Goal: Task Accomplishment & Management: Complete application form

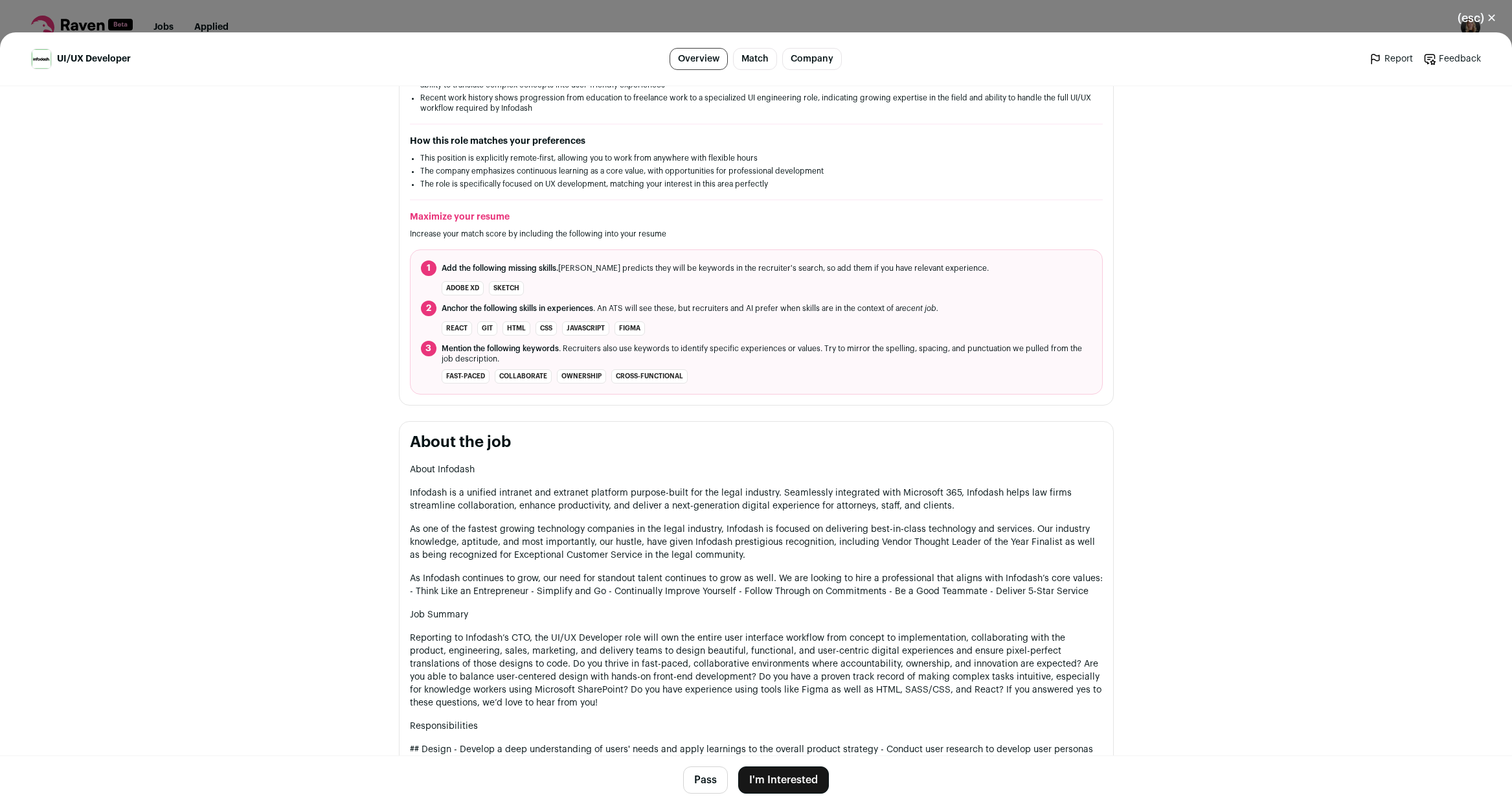
scroll to position [317, 0]
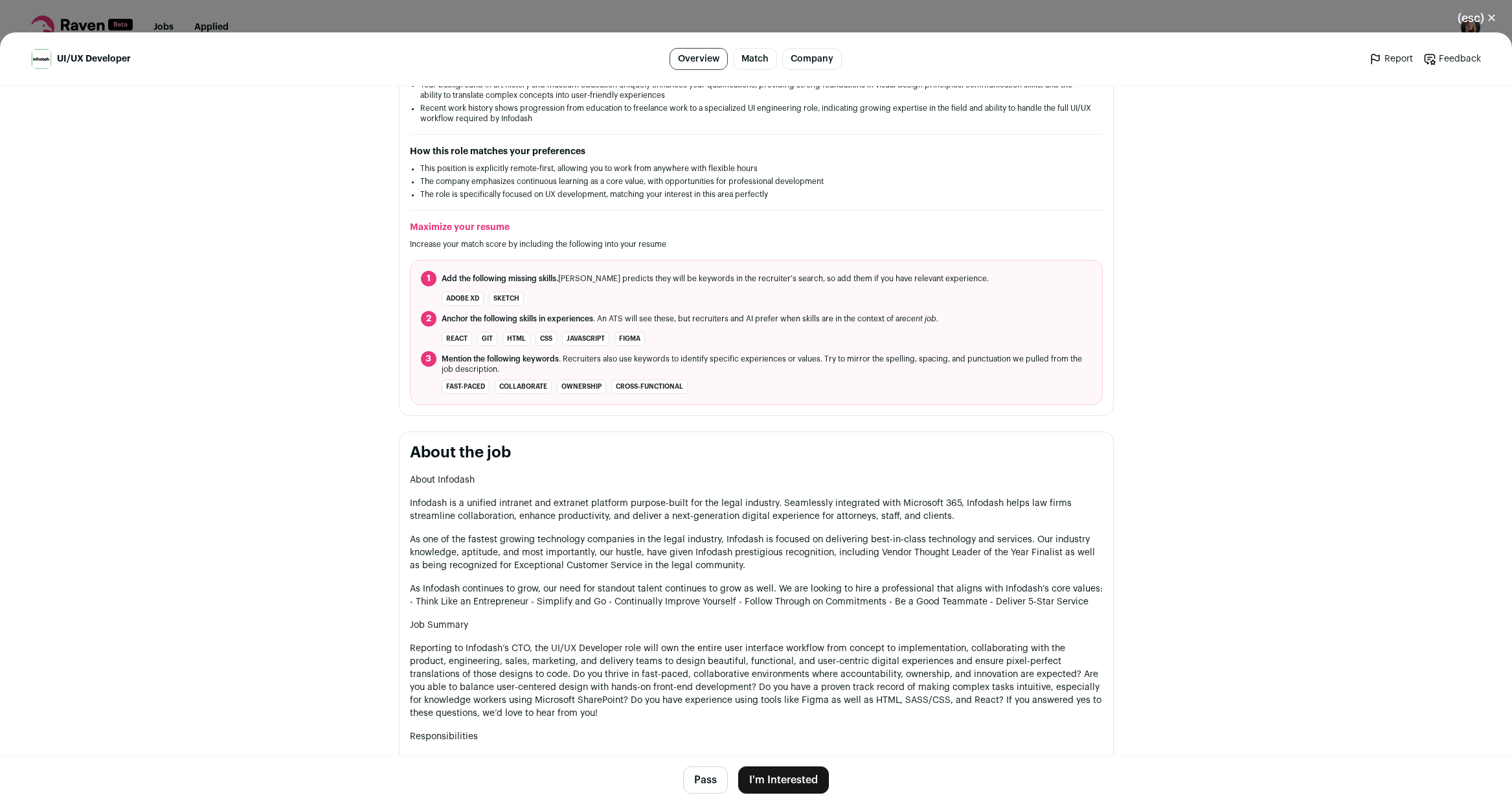
click at [447, 334] on li "React" at bounding box center [456, 338] width 30 height 14
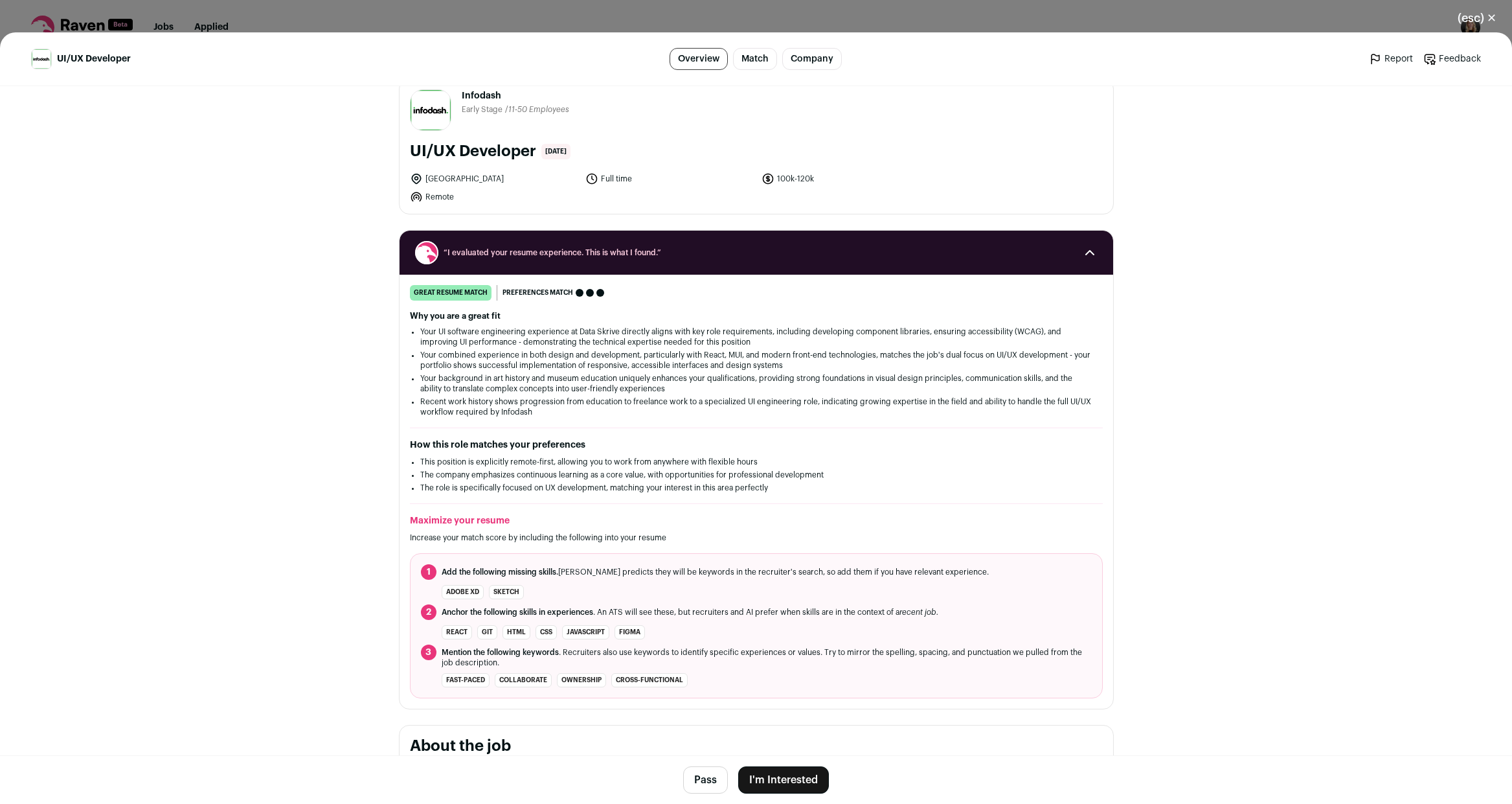
scroll to position [0, 0]
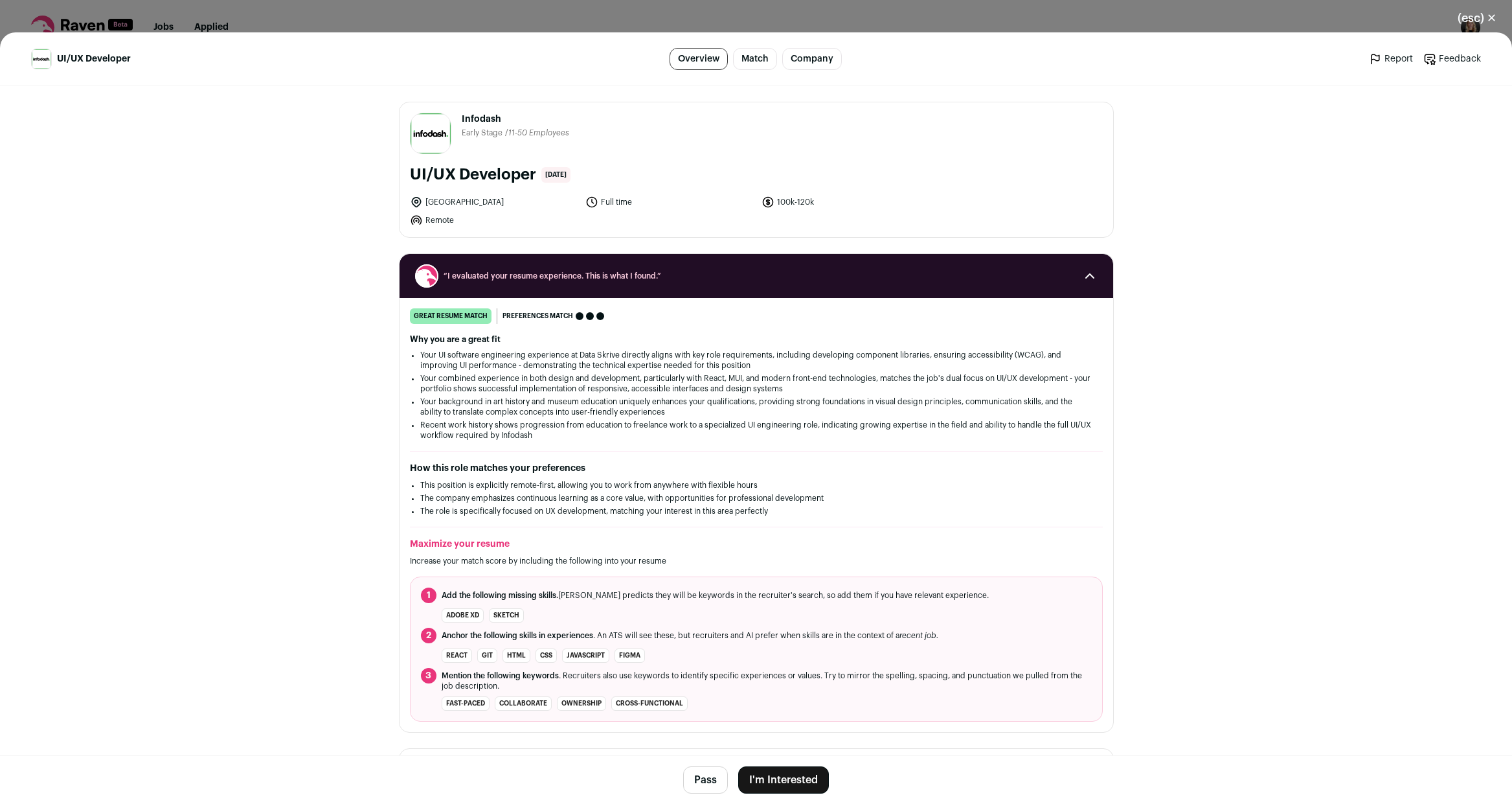
click at [804, 774] on button "I'm Interested" at bounding box center [783, 780] width 91 height 27
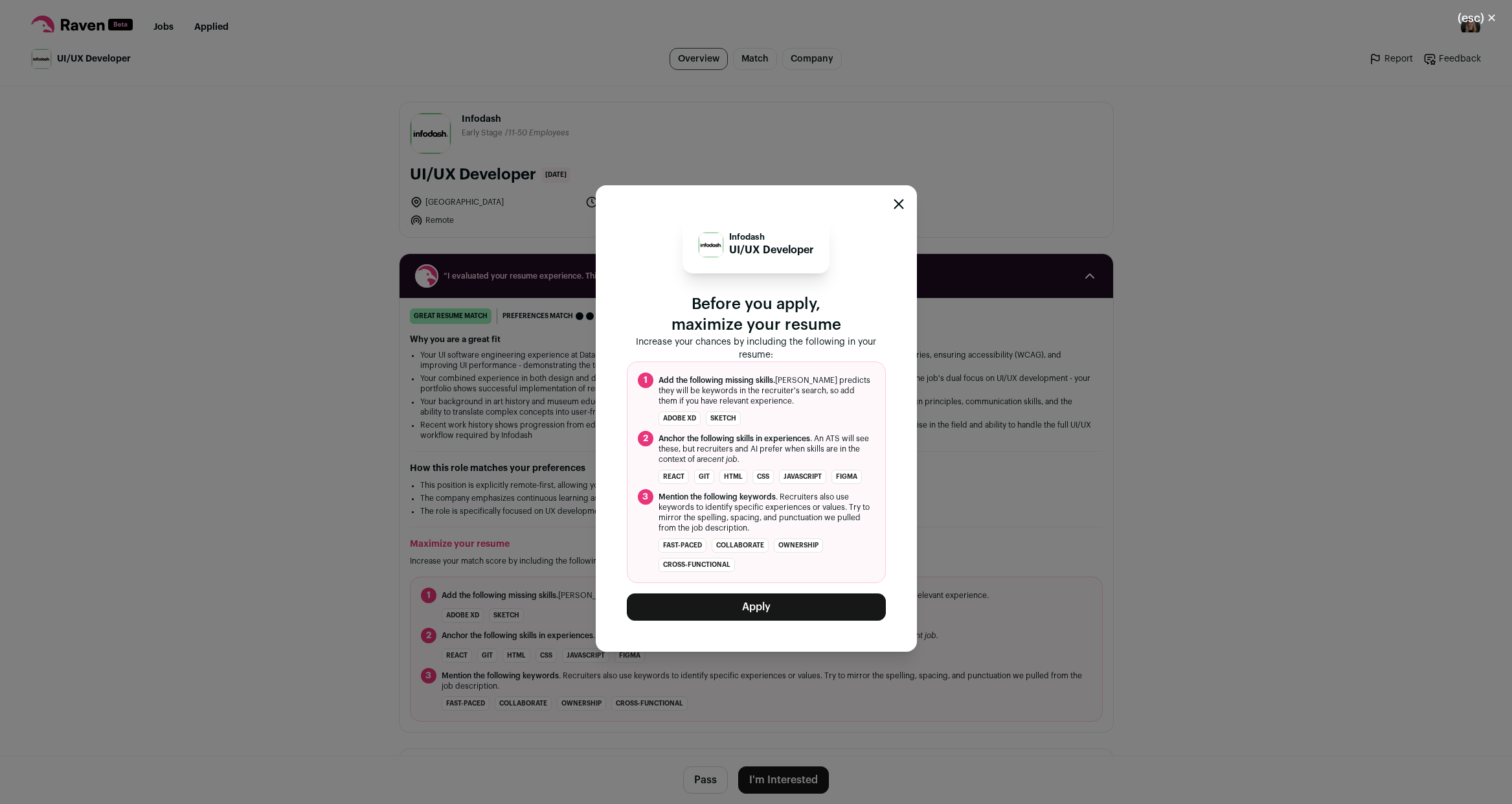
click at [701, 601] on button "Apply" at bounding box center [756, 607] width 259 height 27
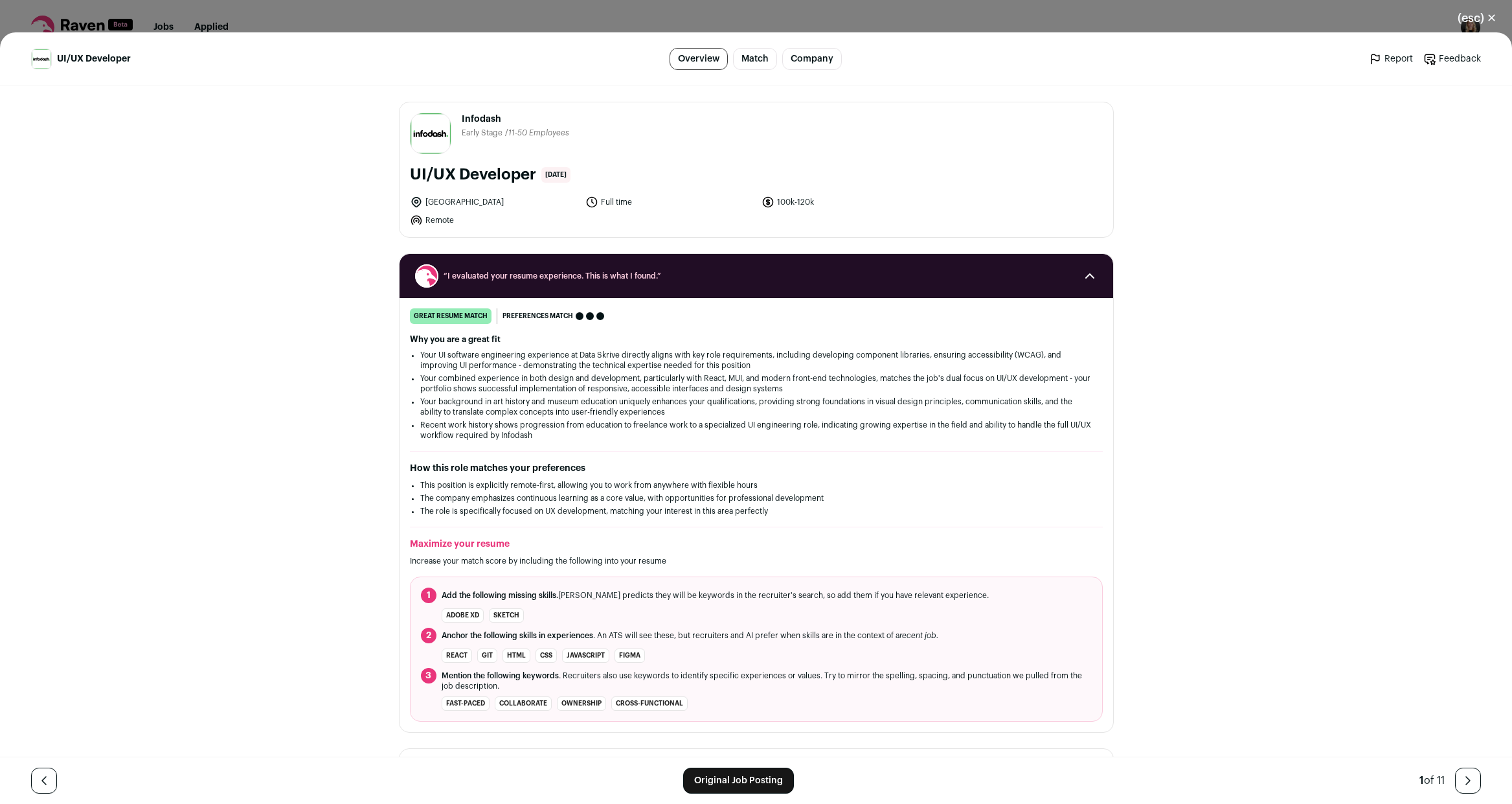
click at [1492, 17] on button "(esc) ✕" at bounding box center [1477, 18] width 70 height 28
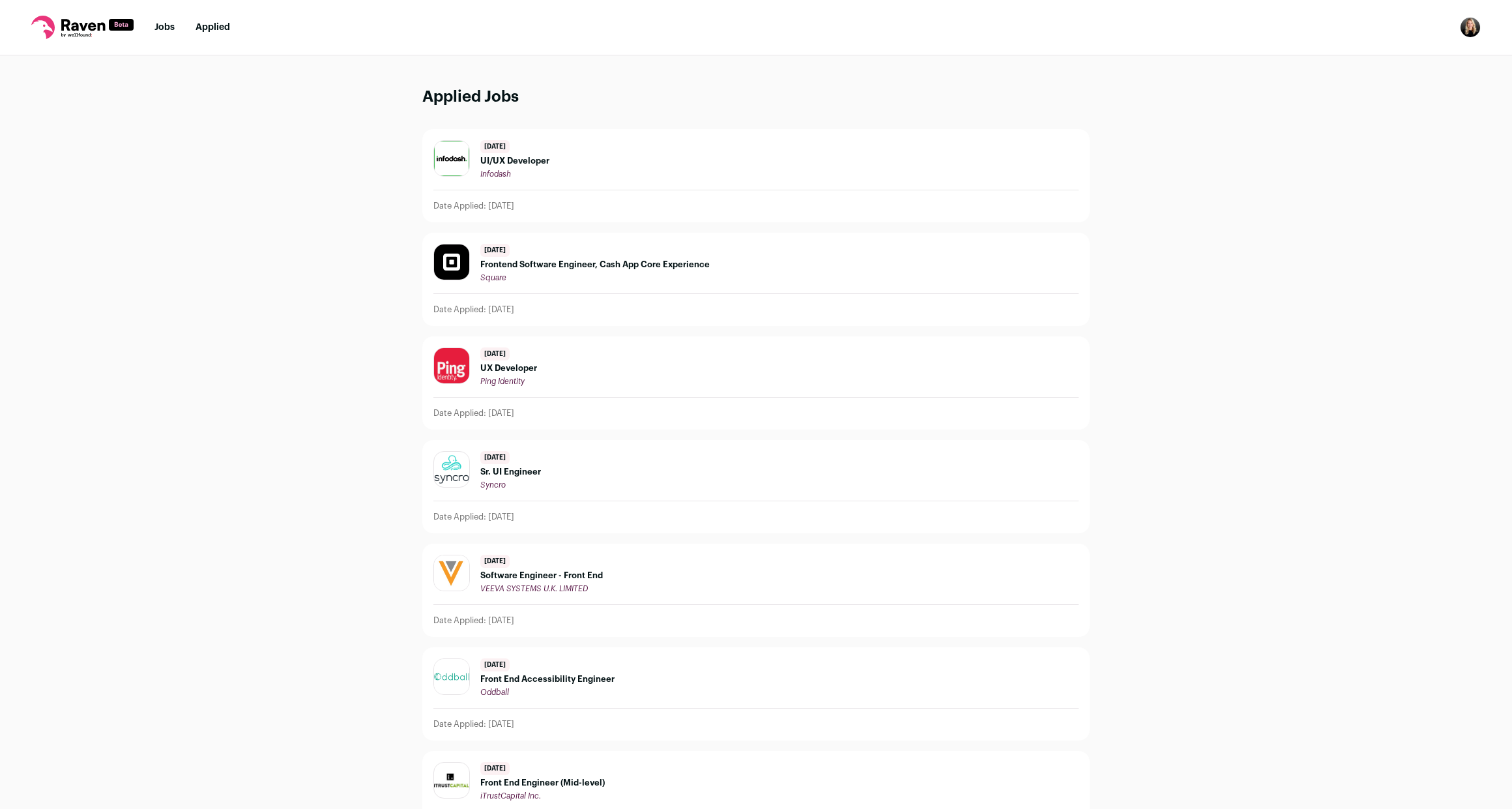
click at [166, 30] on link "Jobs" at bounding box center [164, 27] width 20 height 9
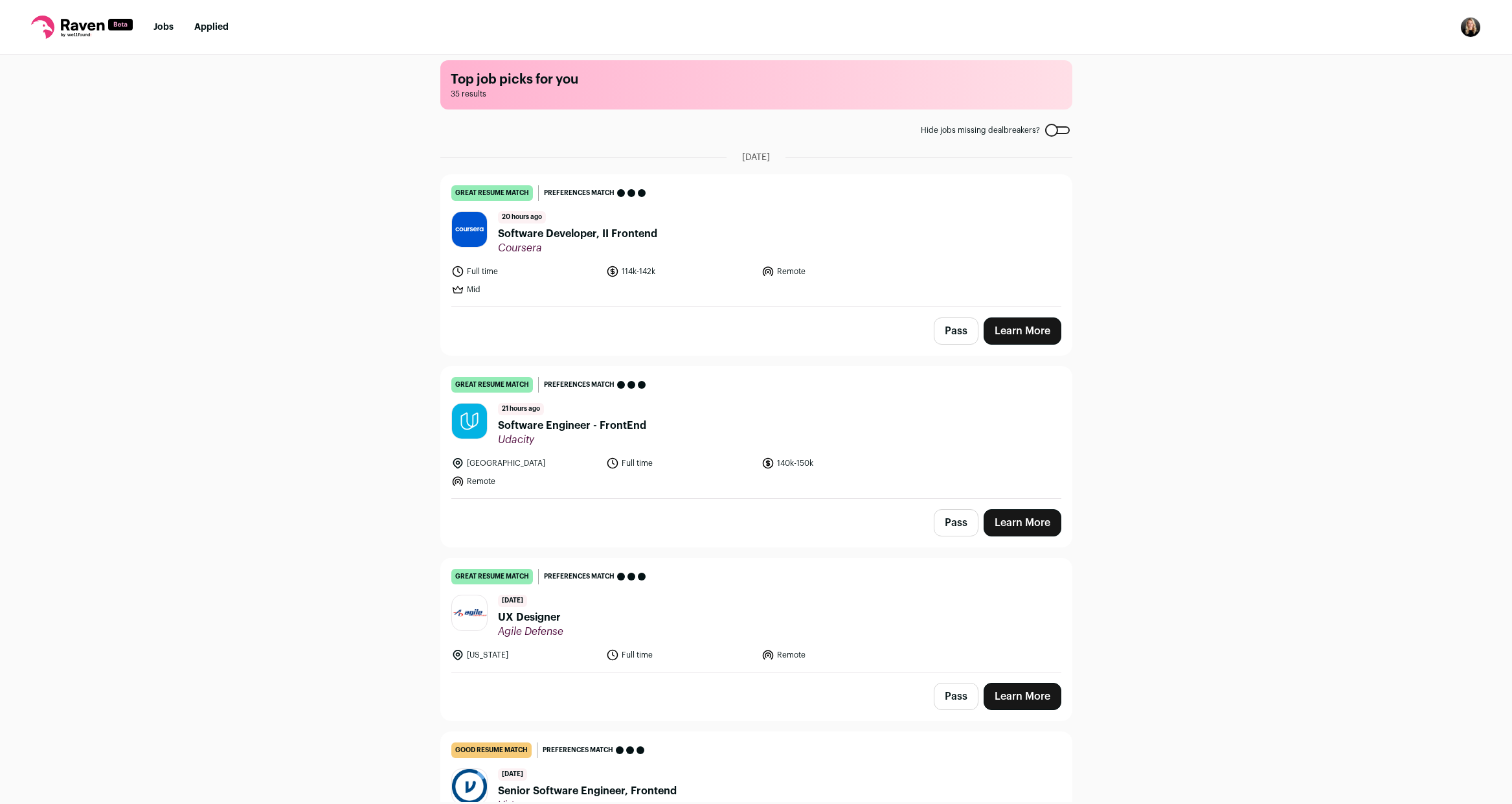
scroll to position [17, 0]
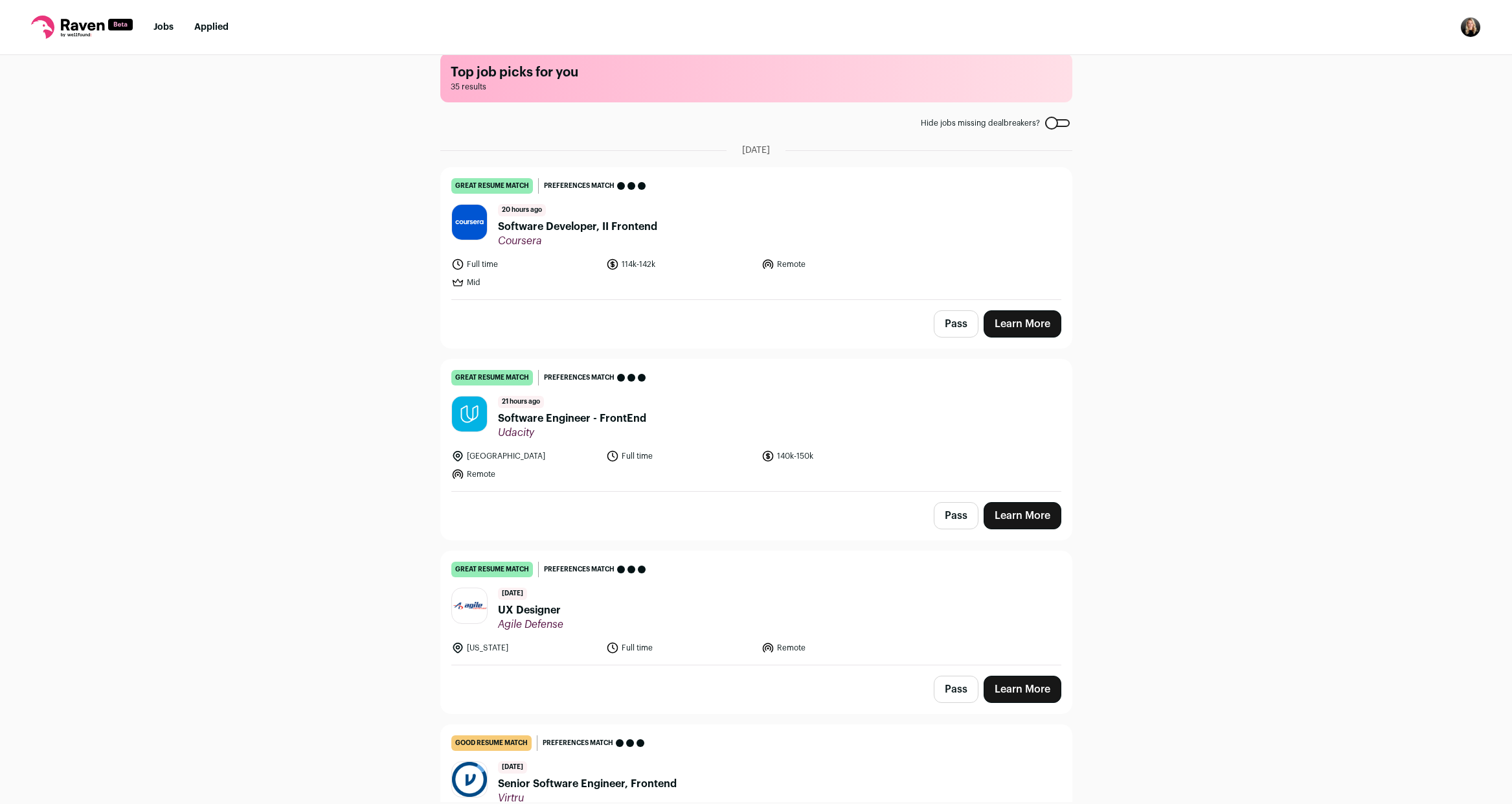
click at [549, 229] on span "Software Developer, II Frontend" at bounding box center [577, 227] width 159 height 15
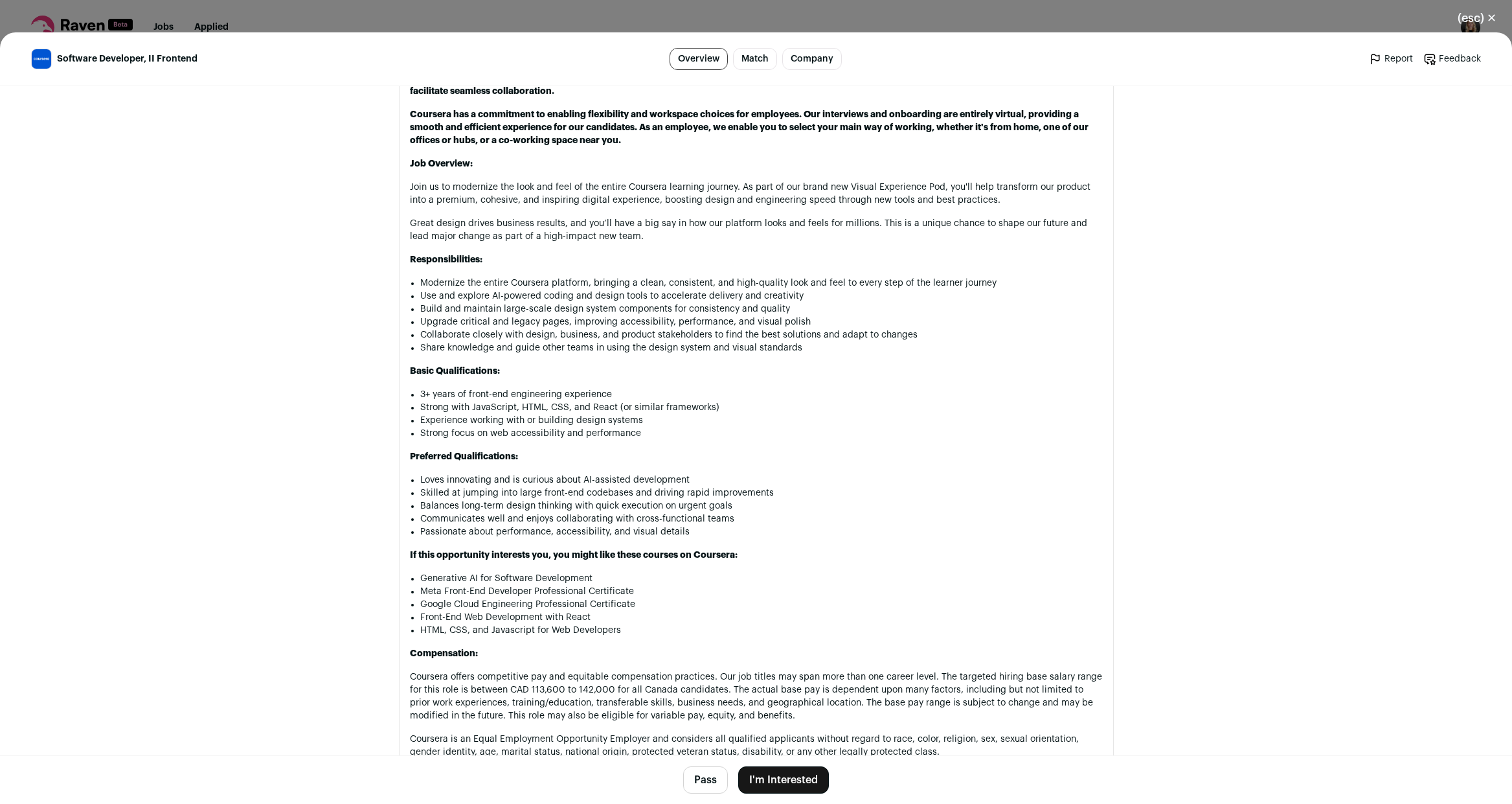
scroll to position [791, 0]
drag, startPoint x: 419, startPoint y: 391, endPoint x: 478, endPoint y: 411, distance: 62.3
click at [478, 411] on ul "3+ years of front-end engineering experience Strong with JavaScript, HTML, CSS,…" at bounding box center [761, 411] width 682 height 52
click at [294, 394] on main "Software Developer, II Frontend Overview Match Company Report Feedback Report F…" at bounding box center [756, 417] width 1512 height 771
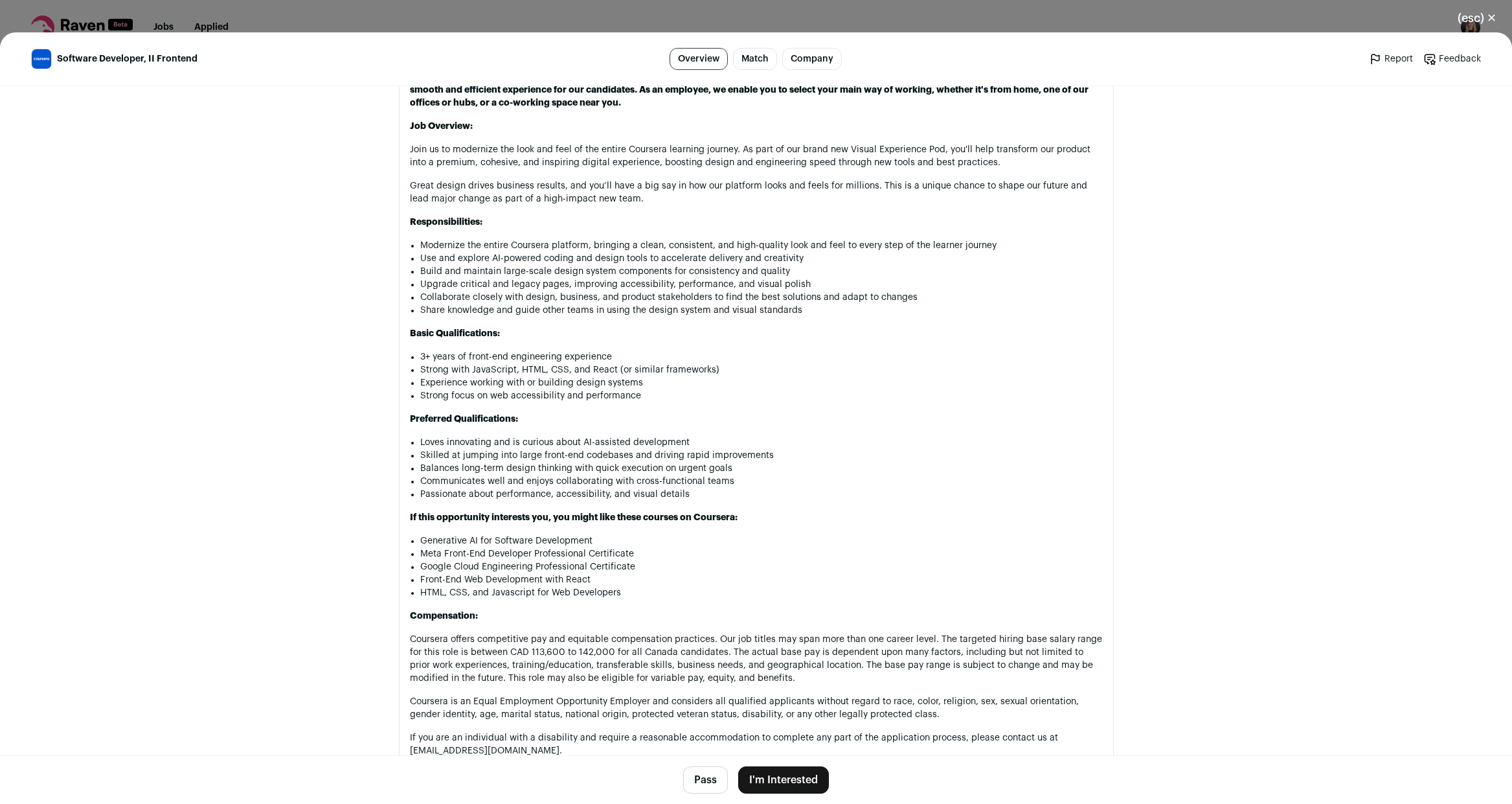
scroll to position [862, 0]
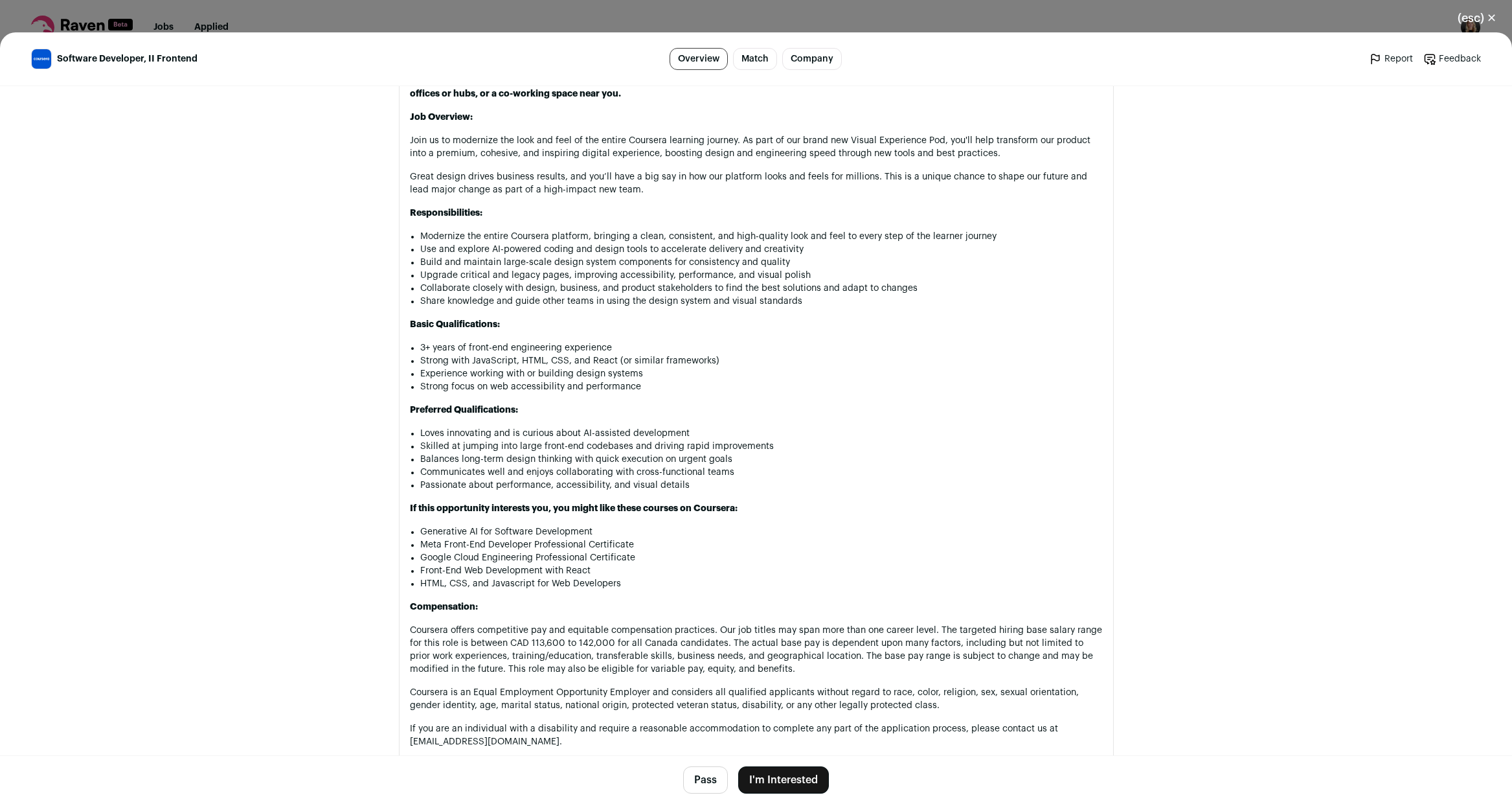
click at [611, 356] on li "Strong with JavaScript, HTML, CSS, and React (or similar frameworks)" at bounding box center [761, 360] width 682 height 13
click at [560, 374] on li "Experience working with or building design systems" at bounding box center [761, 373] width 682 height 13
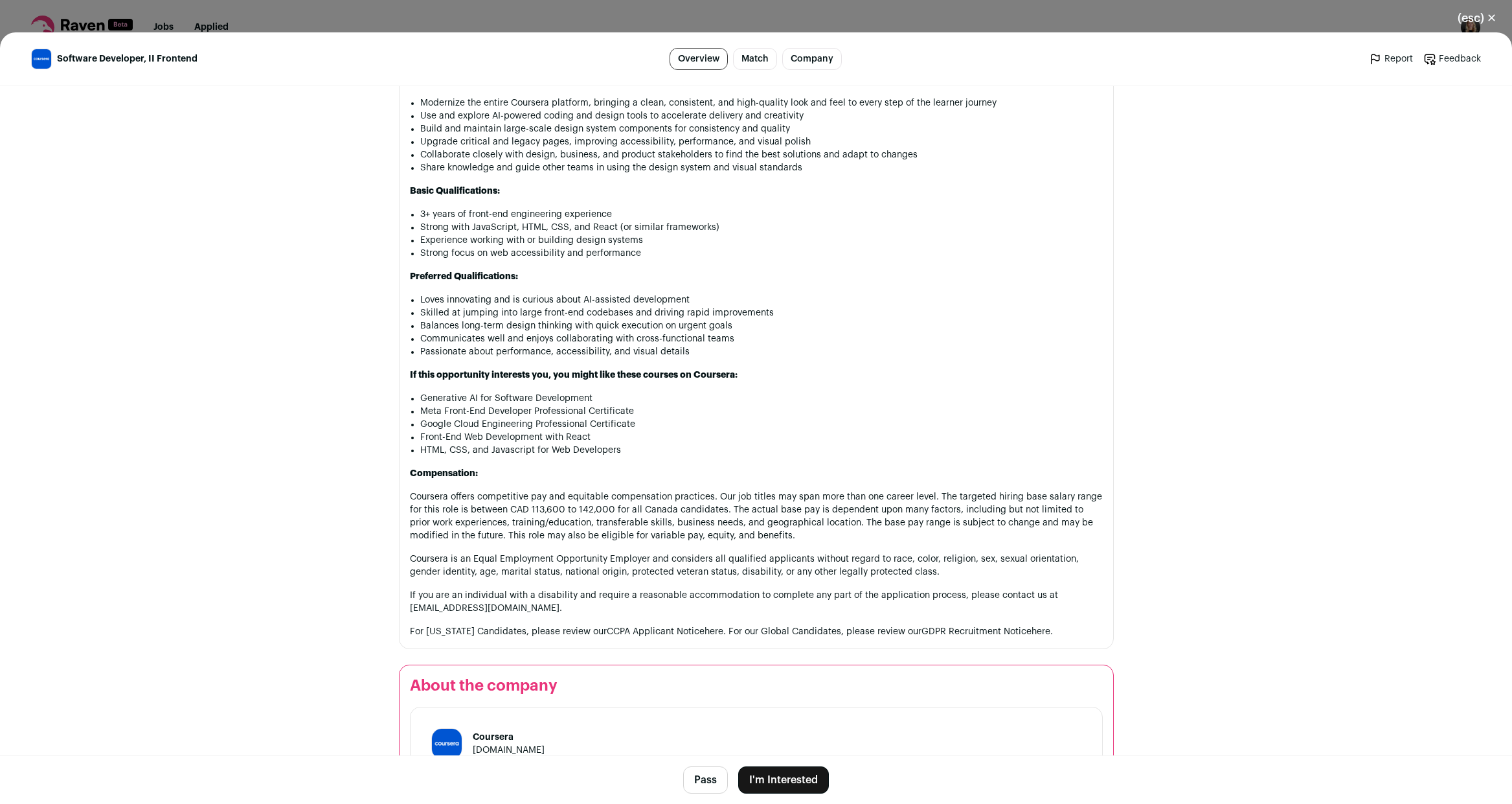
scroll to position [1002, 0]
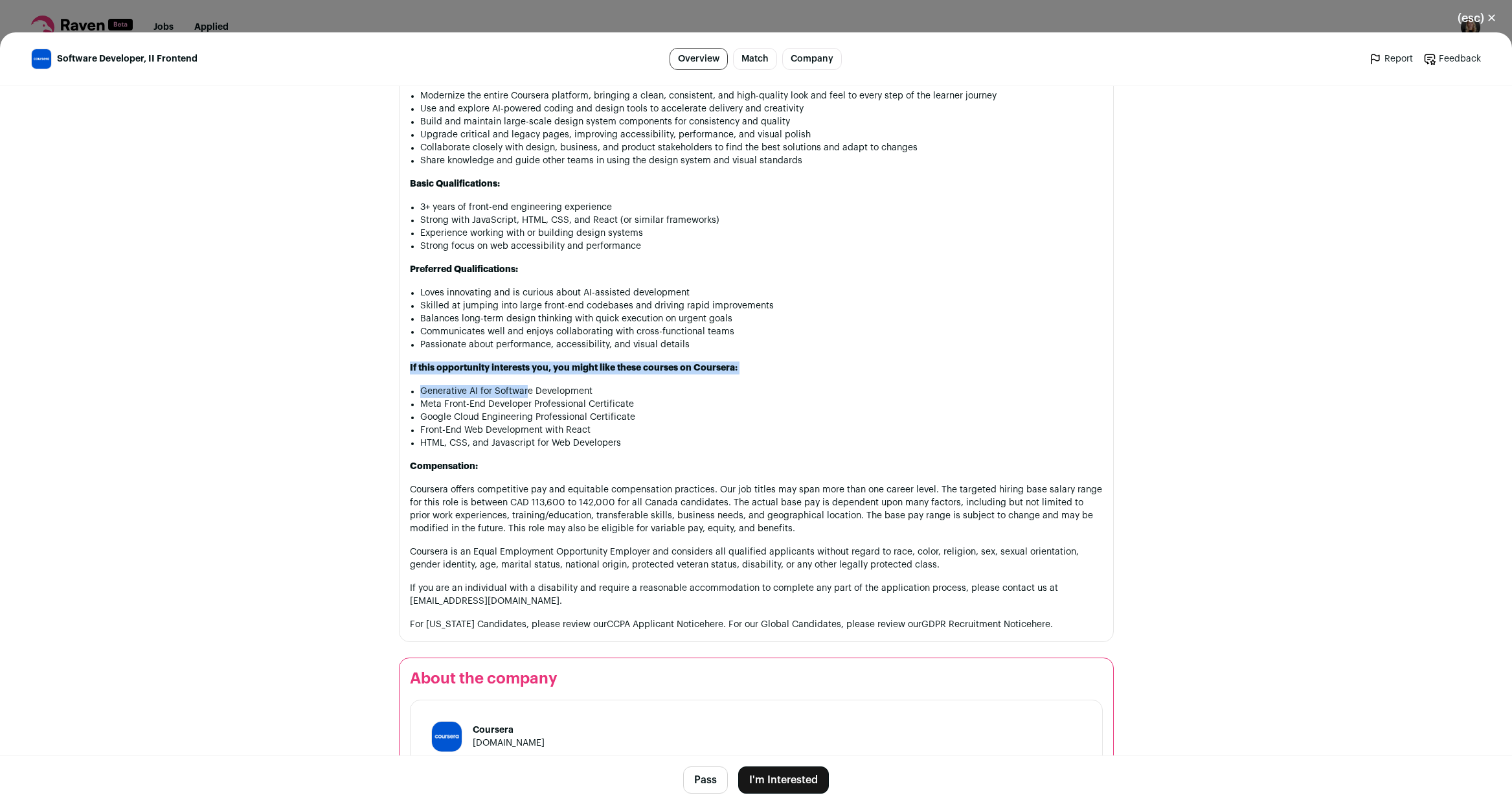
drag, startPoint x: 405, startPoint y: 372, endPoint x: 523, endPoint y: 396, distance: 120.4
click at [523, 396] on div "Coursera was launched in 2012 by Andrew Ng and Daphne Koller with a mission to …" at bounding box center [756, 189] width 693 height 883
click at [306, 377] on main "Software Developer, II Frontend Overview Match Company Report Feedback Report F…" at bounding box center [756, 417] width 1512 height 771
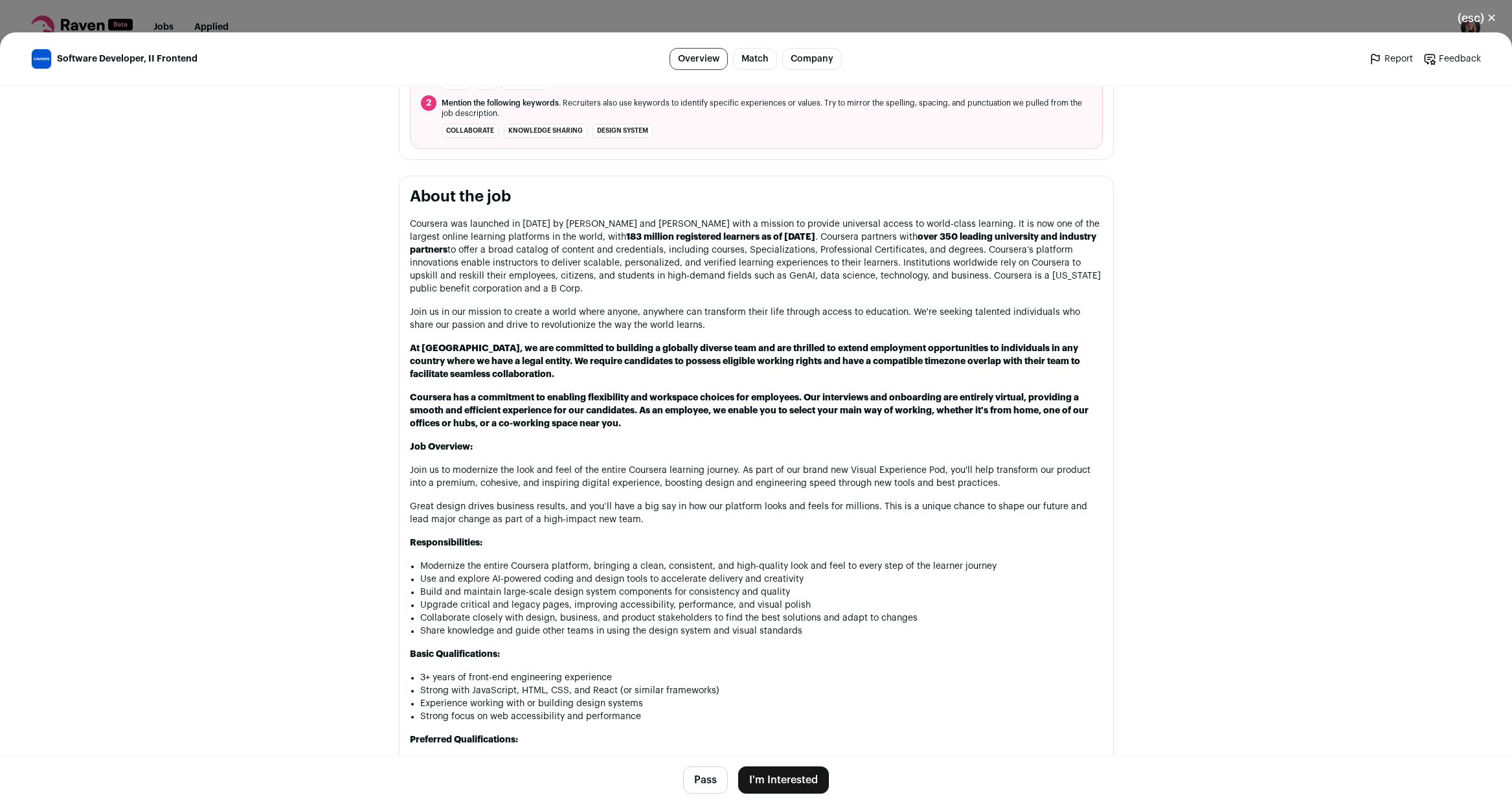
scroll to position [0, 0]
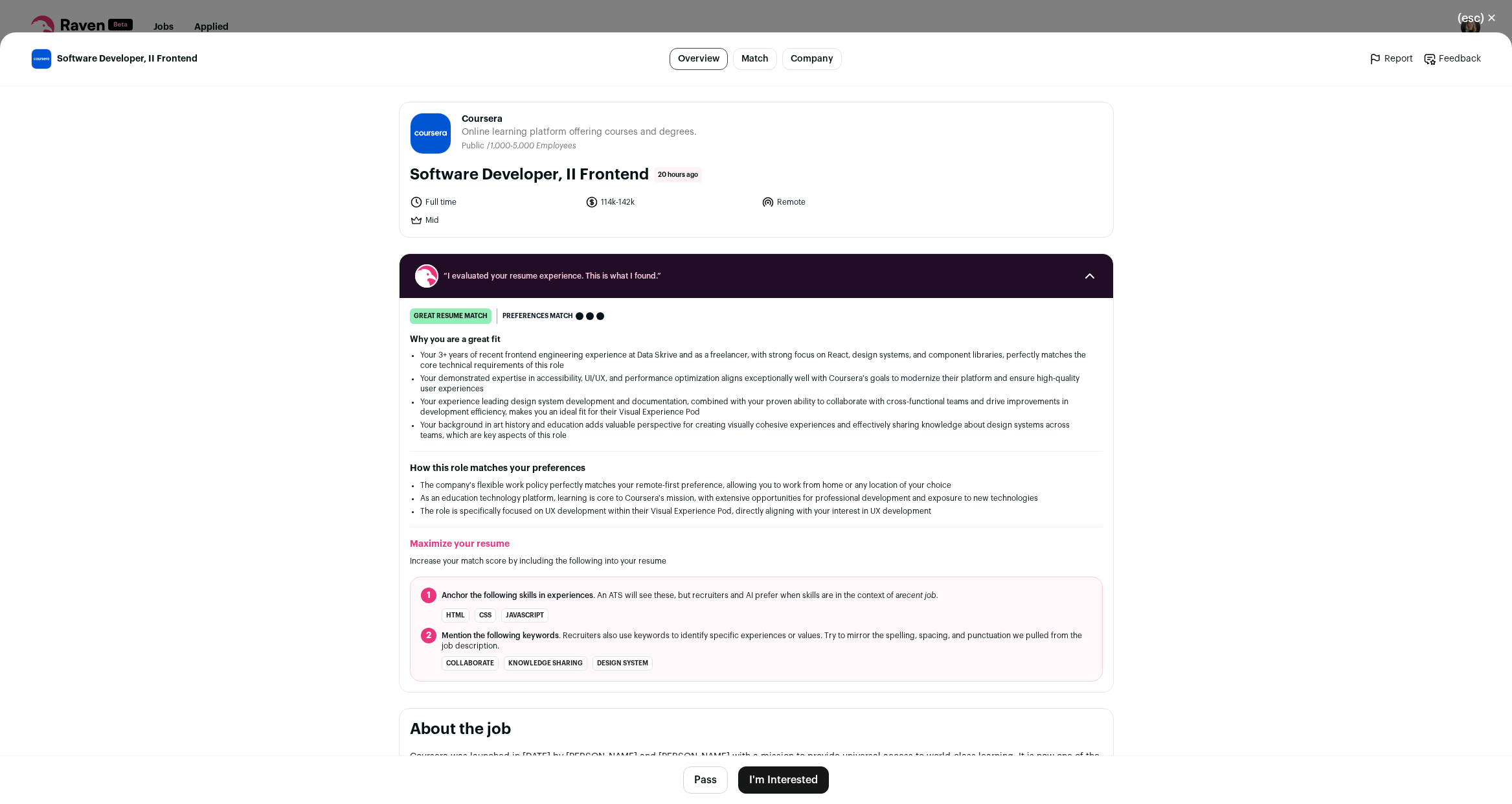
click at [1490, 17] on button "(esc) ✕" at bounding box center [1477, 18] width 70 height 28
click at [1490, 17] on nav "Jobs Applied Settings Notifications Preferences Resume FAQs Logout" at bounding box center [756, 28] width 1512 height 55
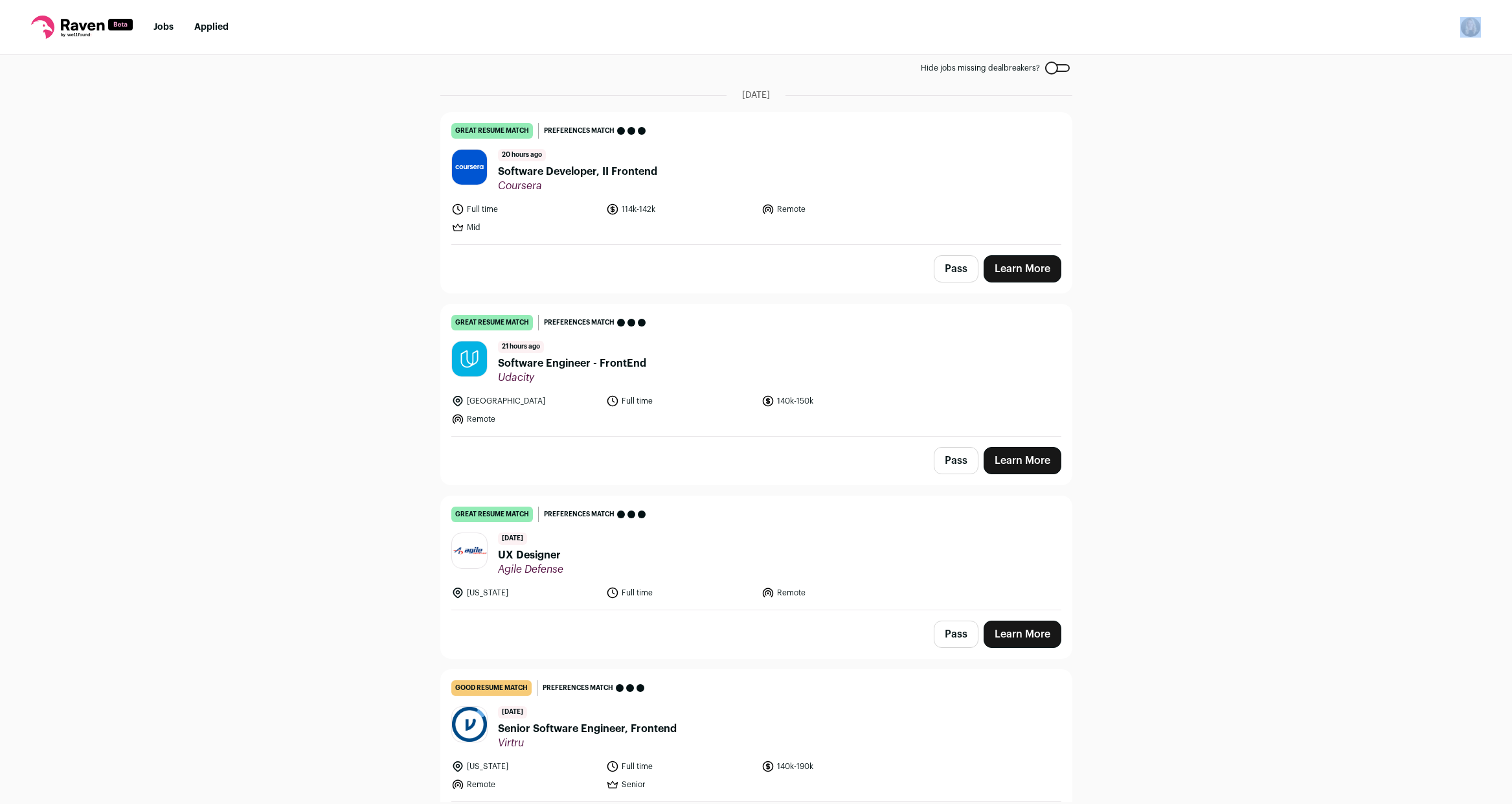
scroll to position [74, 0]
click at [508, 363] on span "Software Engineer - FrontEnd" at bounding box center [572, 362] width 149 height 15
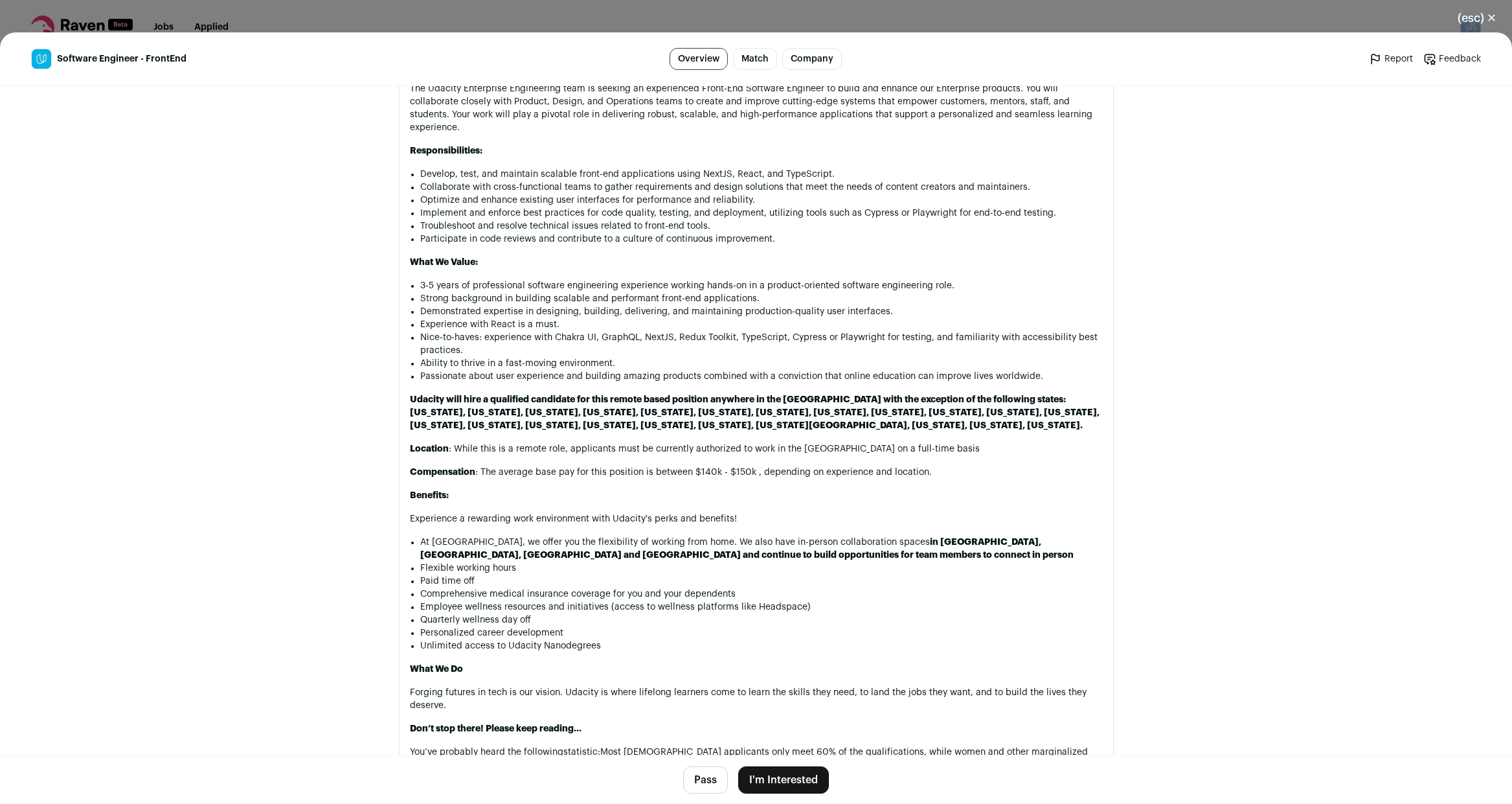
scroll to position [825, 0]
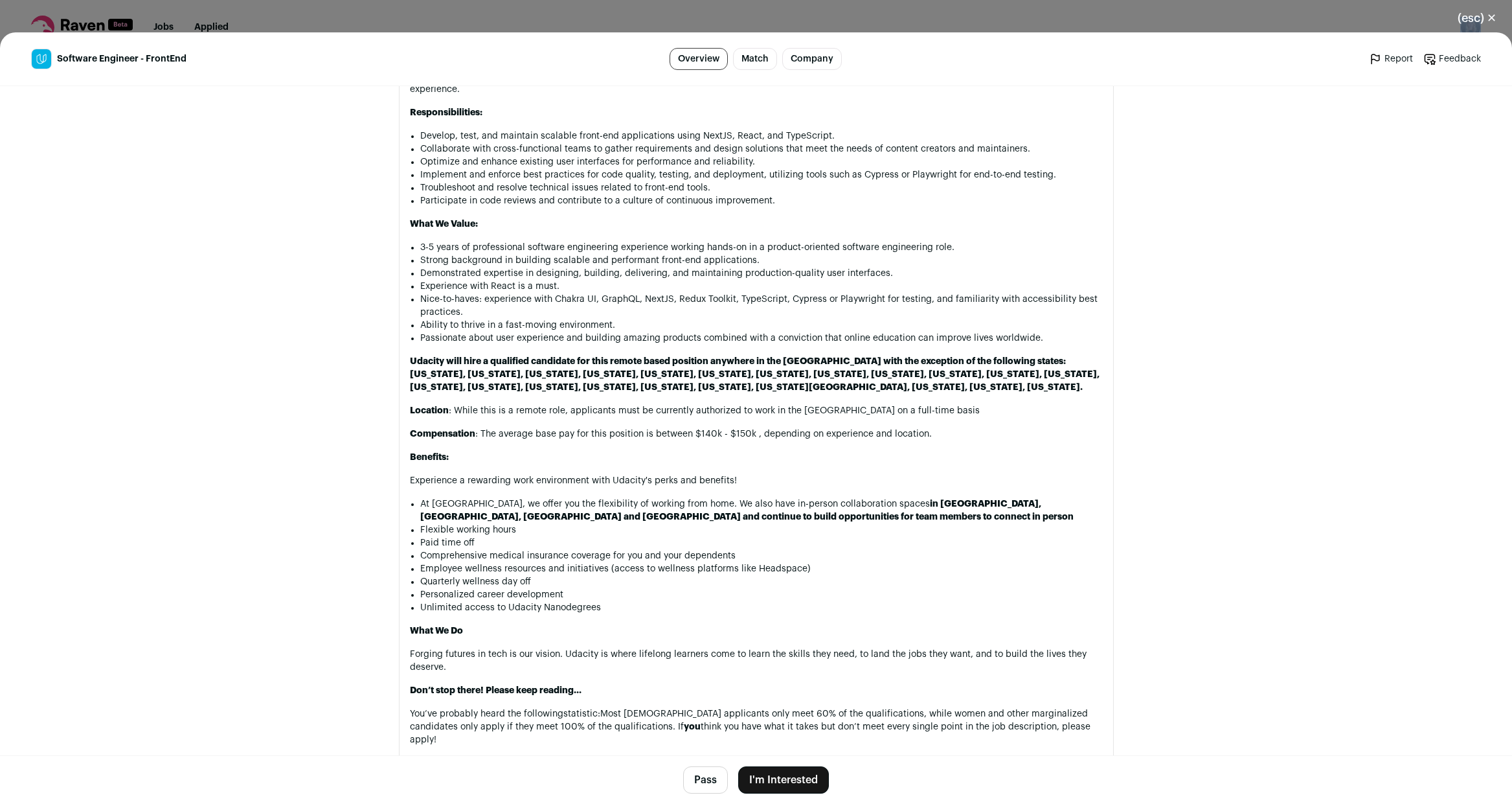
click at [1466, 15] on button "(esc) ✕" at bounding box center [1477, 18] width 70 height 28
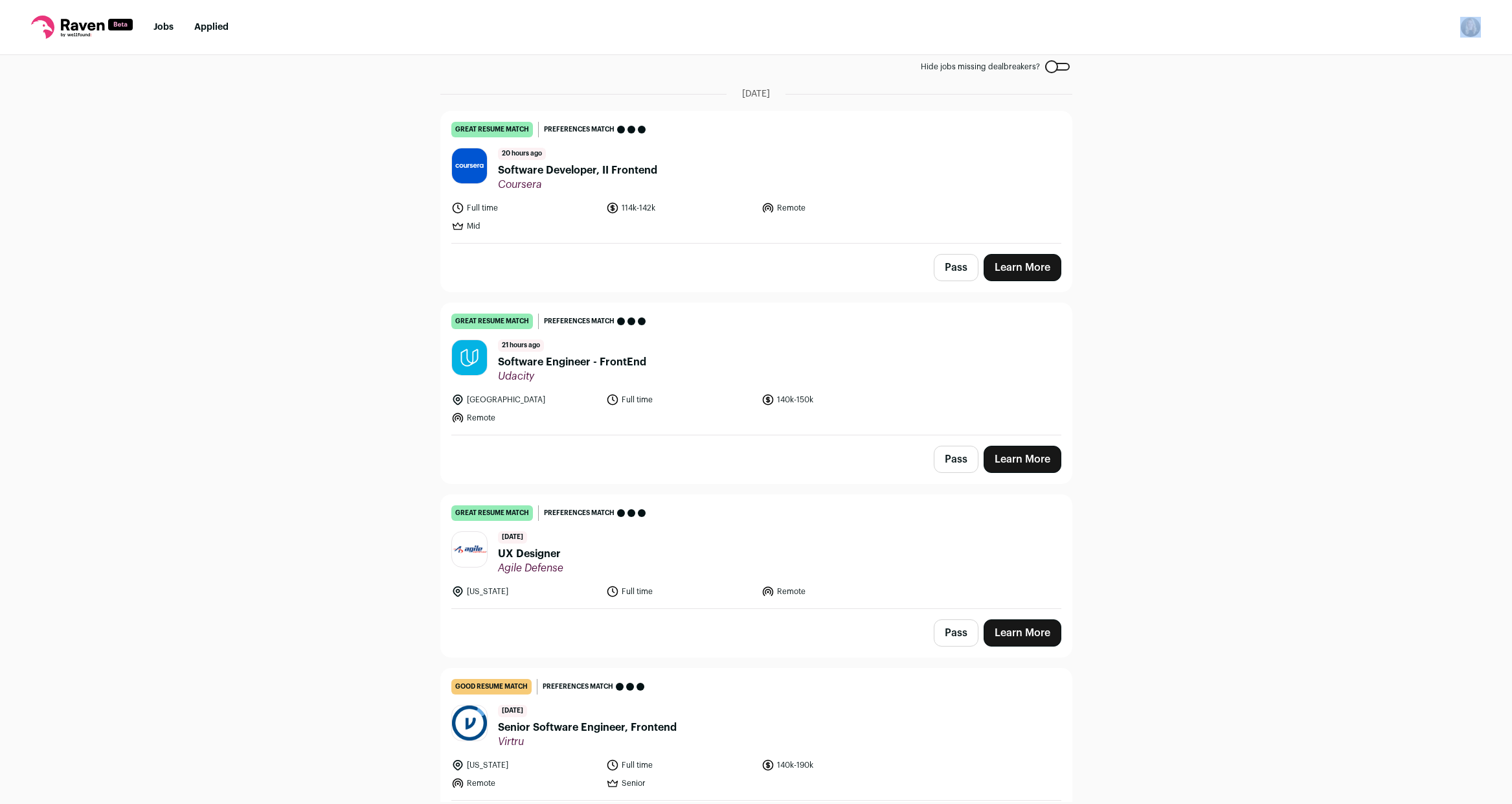
scroll to position [0, 0]
